Goal: Check status: Check status

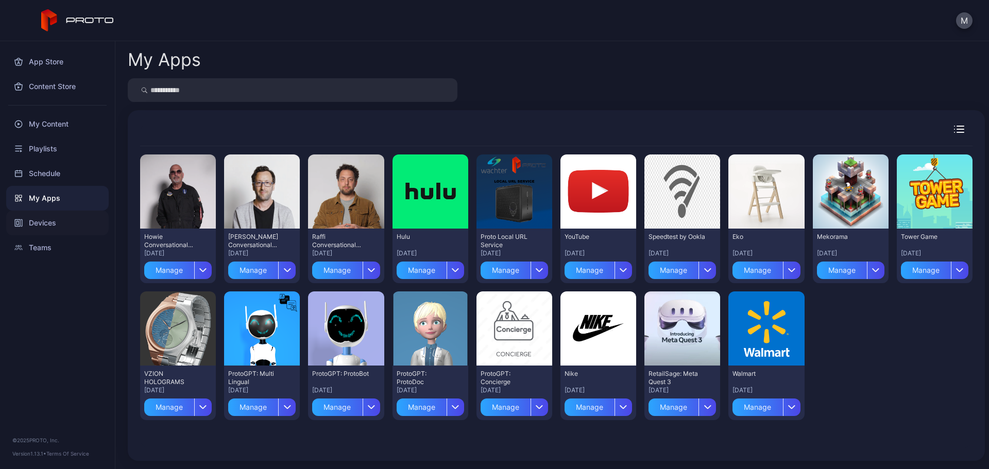
click at [49, 230] on div "Devices" at bounding box center [57, 223] width 103 height 25
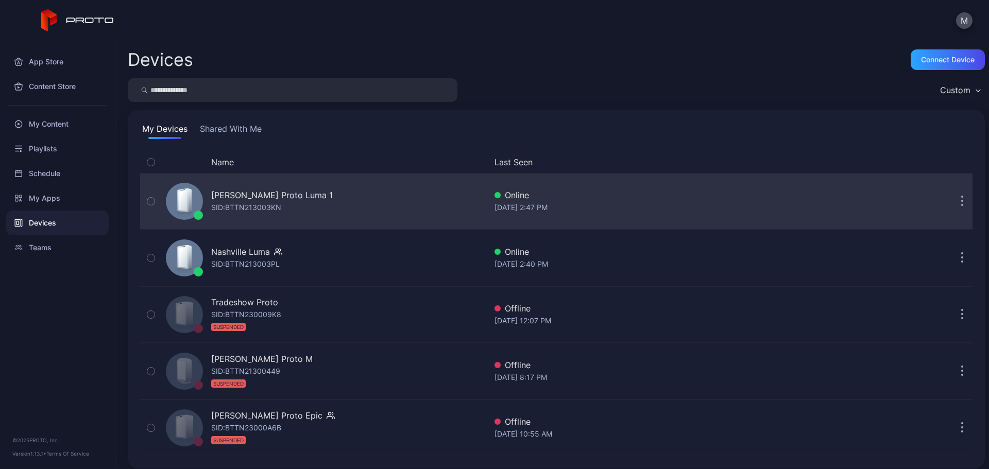
click at [148, 199] on icon "button" at bounding box center [150, 201] width 7 height 11
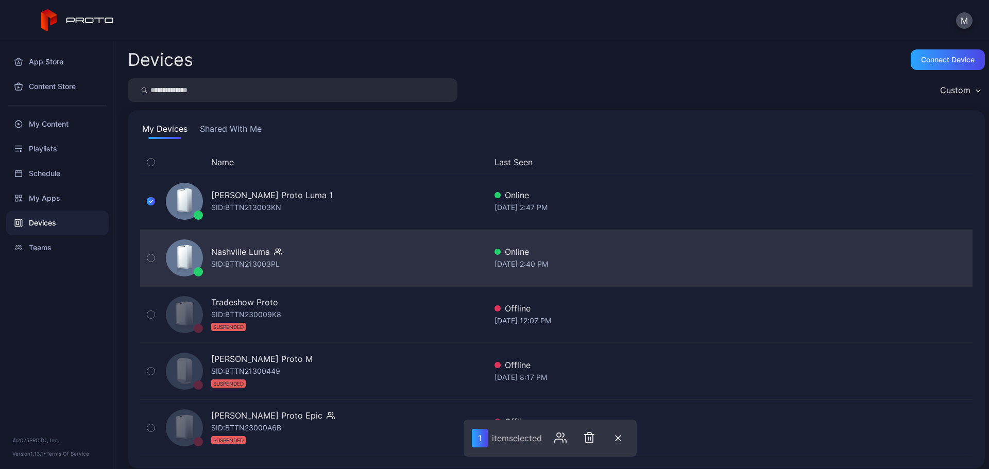
click at [150, 259] on icon "button" at bounding box center [150, 259] width 3 height 2
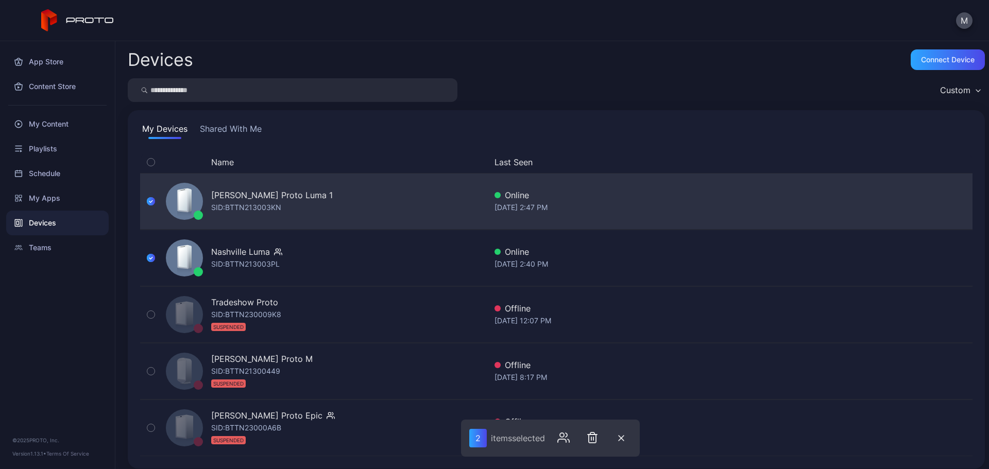
click at [155, 195] on button "button" at bounding box center [151, 202] width 22 height 56
click at [151, 200] on icon "button" at bounding box center [150, 201] width 7 height 11
click at [147, 203] on icon "button" at bounding box center [151, 201] width 8 height 11
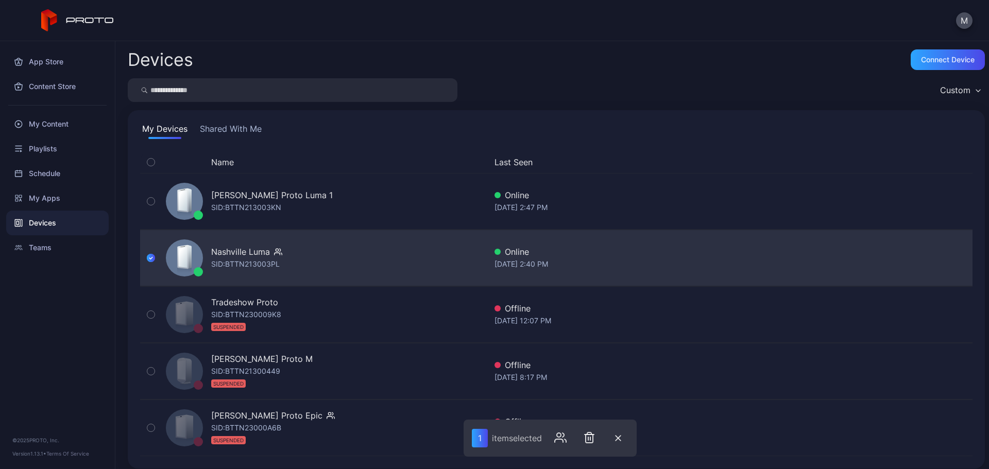
drag, startPoint x: 148, startPoint y: 258, endPoint x: 189, endPoint y: 267, distance: 41.7
click at [148, 258] on icon "button" at bounding box center [151, 257] width 8 height 11
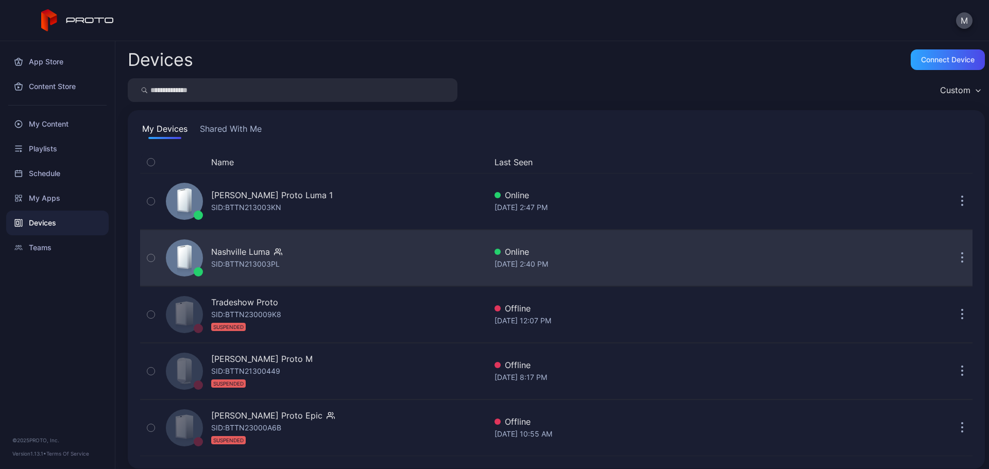
click at [412, 255] on div "Nashville [PERSON_NAME]: BTTN213003PL" at bounding box center [324, 258] width 325 height 52
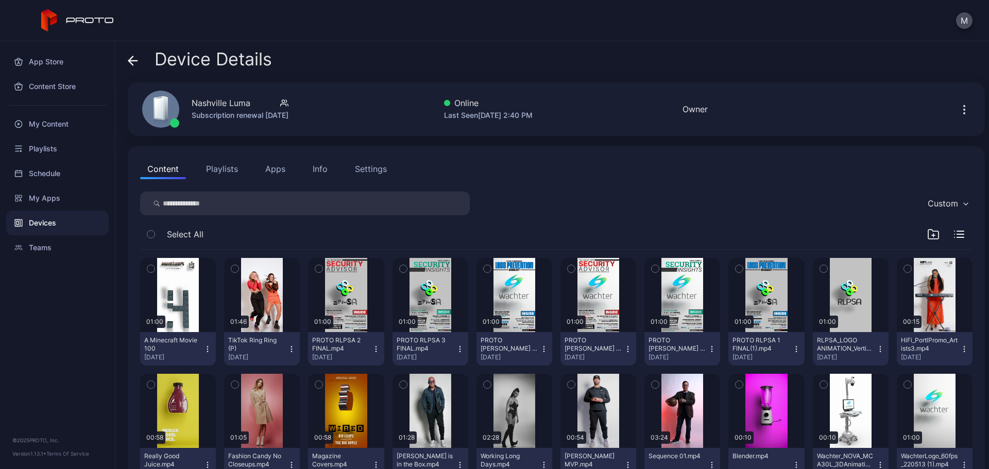
click at [129, 60] on icon at bounding box center [131, 60] width 4 height 9
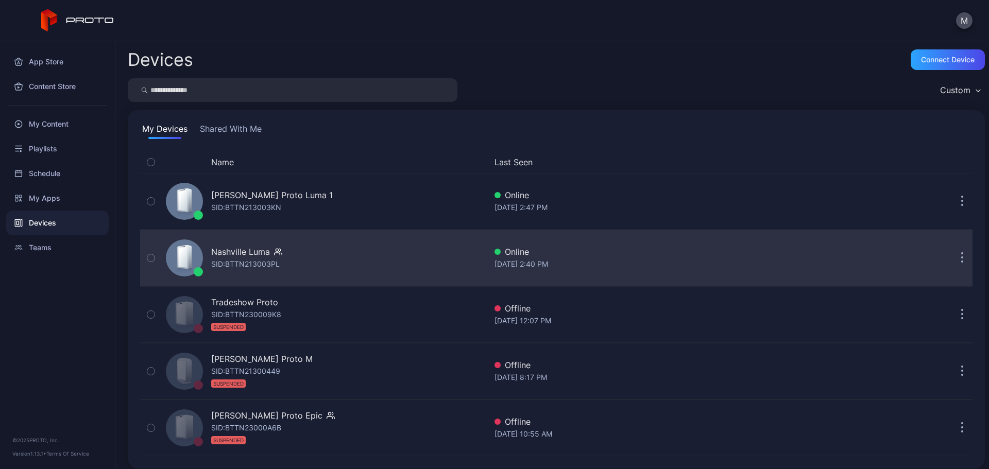
click at [961, 257] on icon "button" at bounding box center [962, 258] width 3 height 12
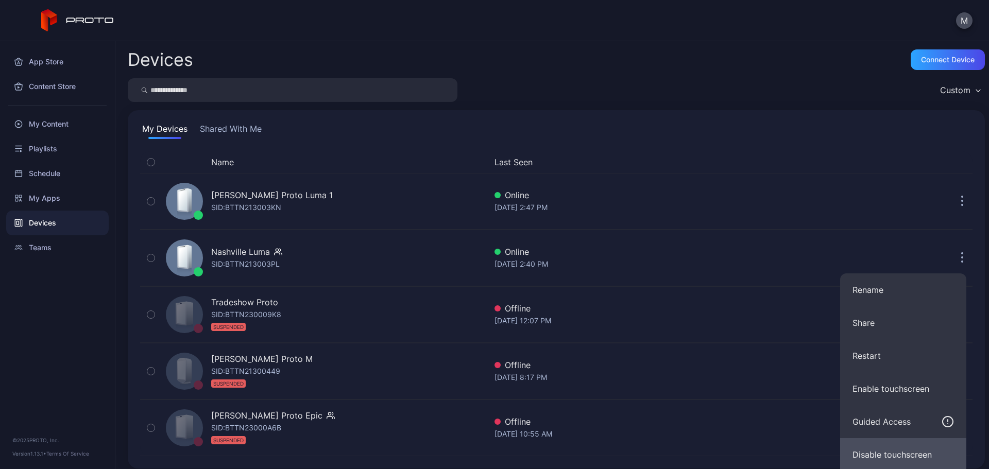
scroll to position [68, 0]
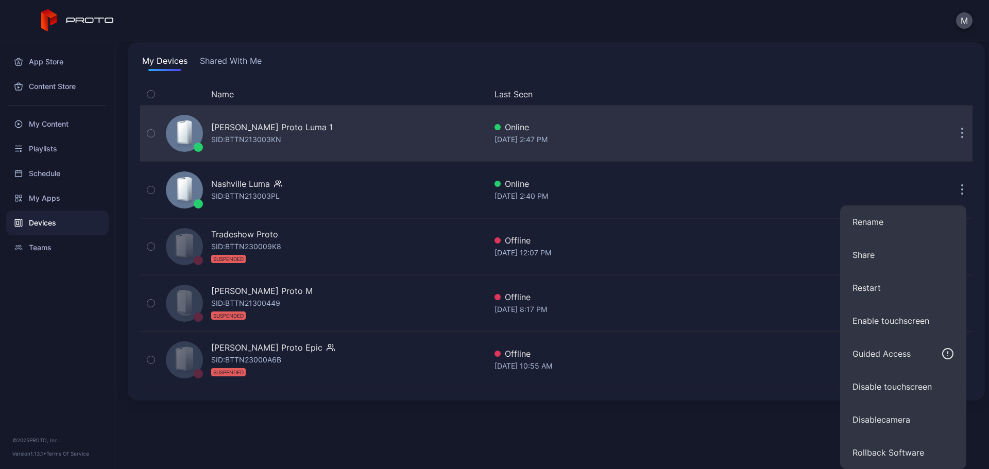
click at [954, 139] on div "Name Last Seen [PERSON_NAME] Proto Luma 1 SID: BTTN213003KN Online [DATE] 2:47 …" at bounding box center [556, 236] width 849 height 322
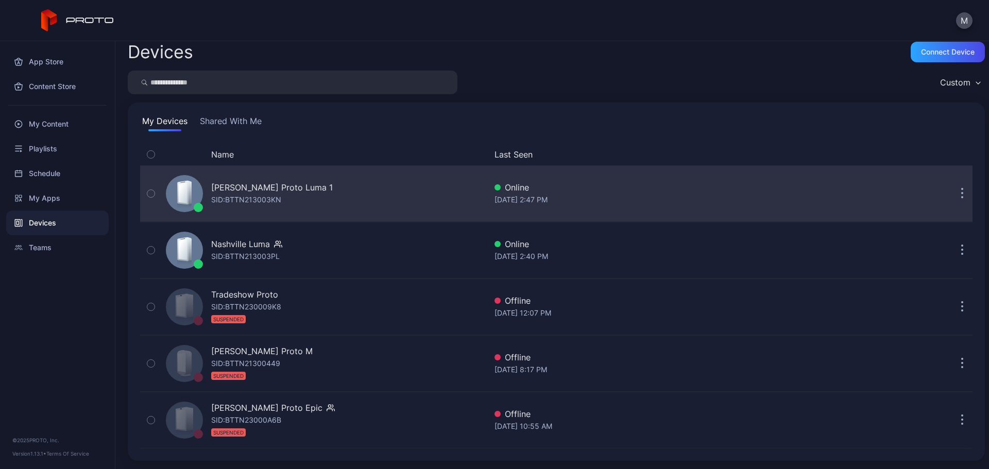
click at [961, 192] on icon "button" at bounding box center [962, 194] width 3 height 12
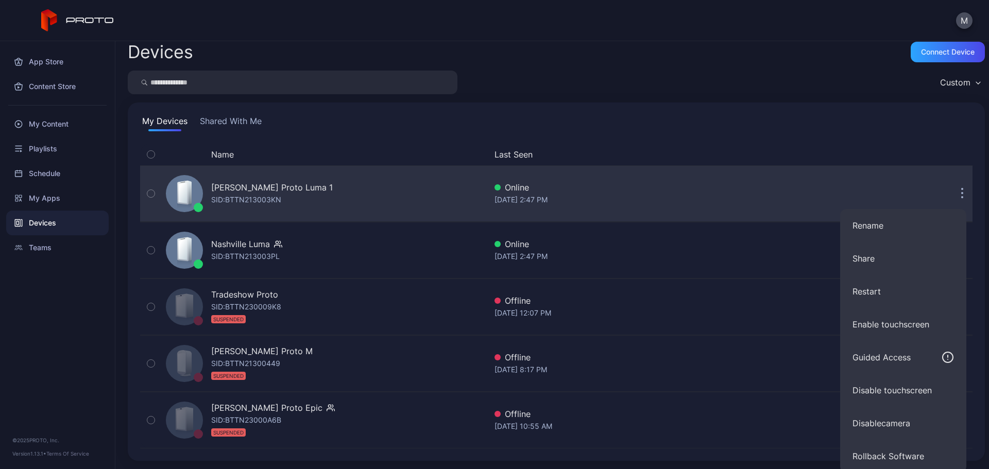
click at [343, 191] on div "[PERSON_NAME] Proto Luma 1 SID: BTTN213003KN" at bounding box center [324, 194] width 325 height 52
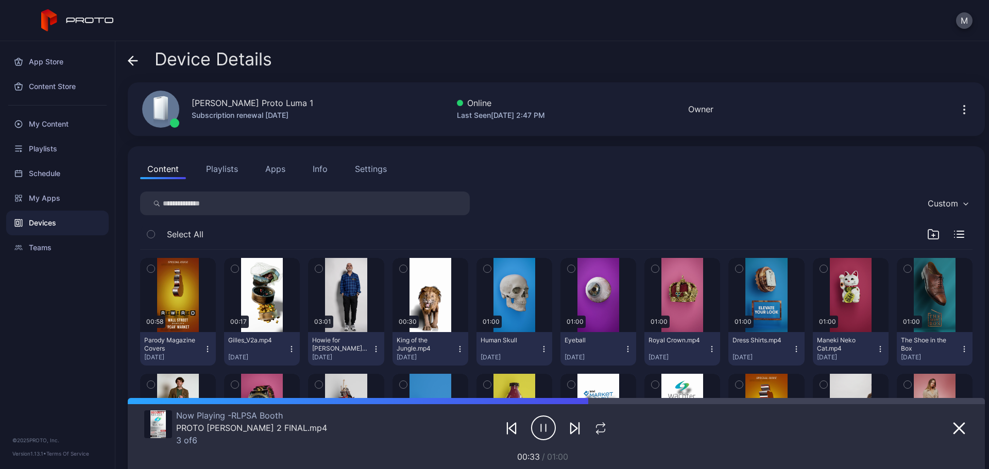
click at [958, 104] on icon "button" at bounding box center [964, 110] width 12 height 12
drag, startPoint x: 574, startPoint y: 52, endPoint x: 536, endPoint y: 59, distance: 39.2
click at [575, 52] on div "Device Details" at bounding box center [556, 61] width 857 height 25
click at [138, 67] on span at bounding box center [133, 59] width 10 height 20
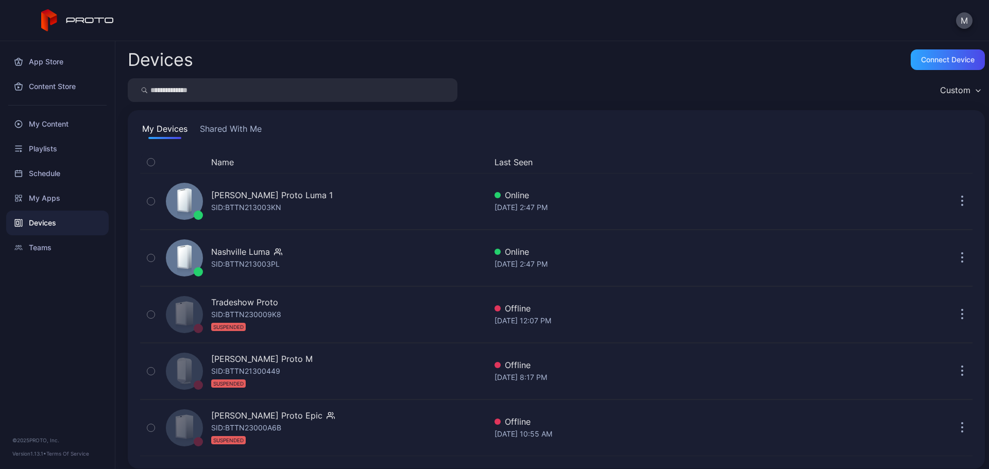
scroll to position [8, 0]
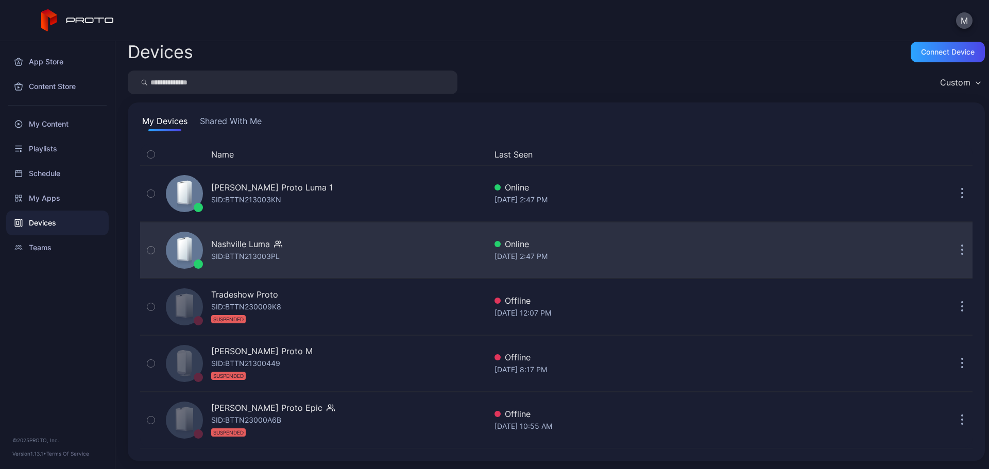
click at [872, 245] on div "Nashville [PERSON_NAME]: BTTN213003PL Online [DATE] 2:47 PM" at bounding box center [556, 251] width 833 height 52
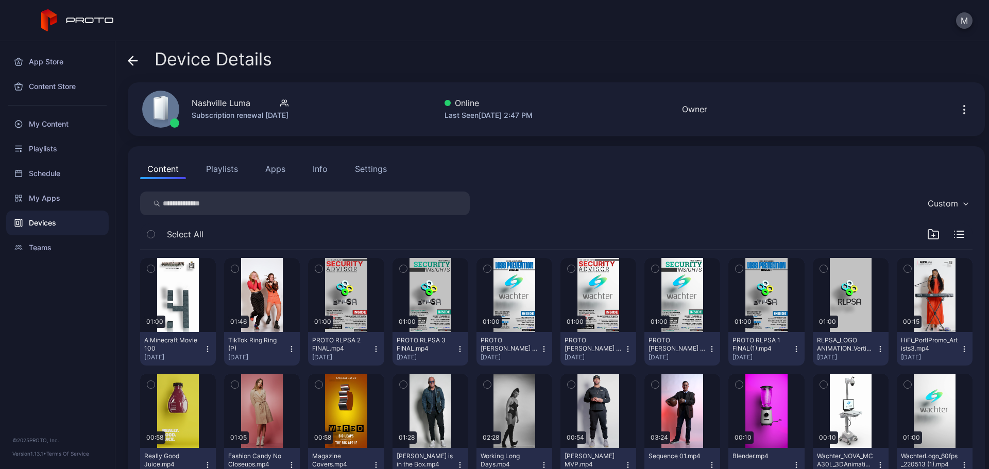
click at [958, 106] on icon "button" at bounding box center [964, 110] width 12 height 12
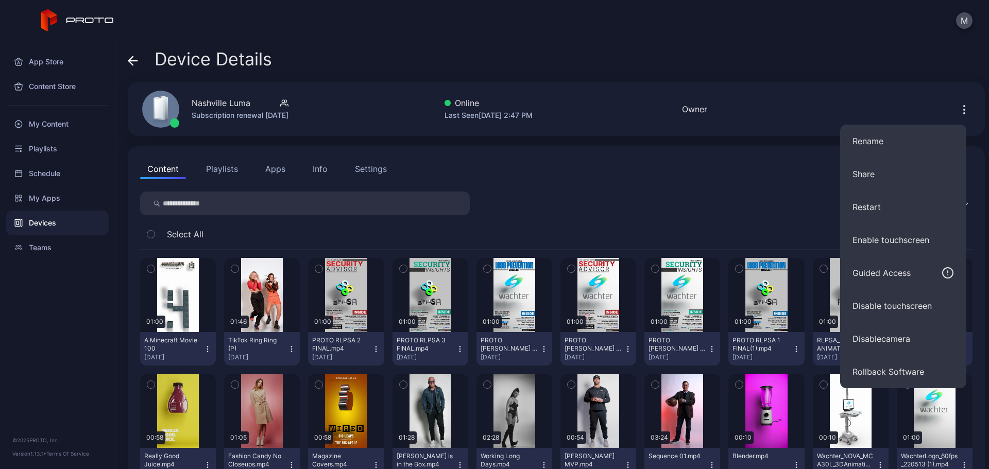
click at [134, 57] on icon at bounding box center [133, 61] width 10 height 10
